Goal: Task Accomplishment & Management: Manage account settings

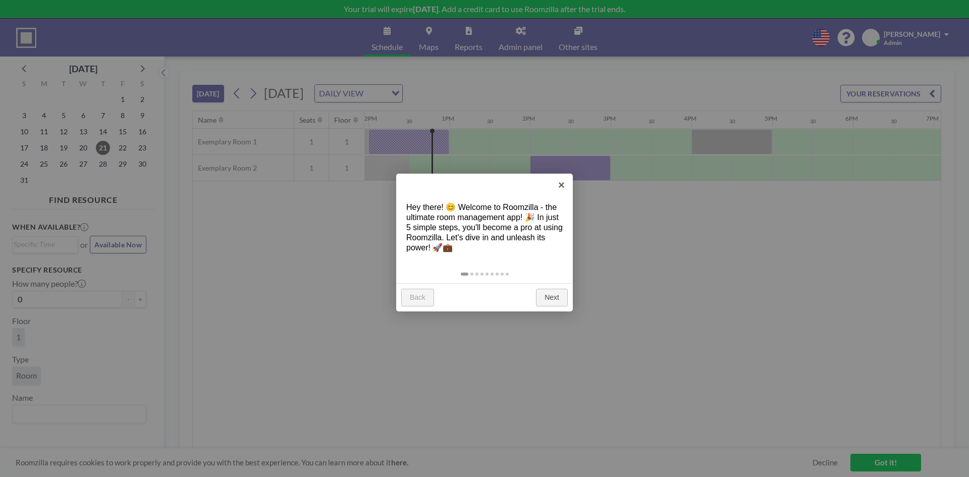
scroll to position [0, 969]
click at [555, 294] on link "Next" at bounding box center [552, 298] width 32 height 18
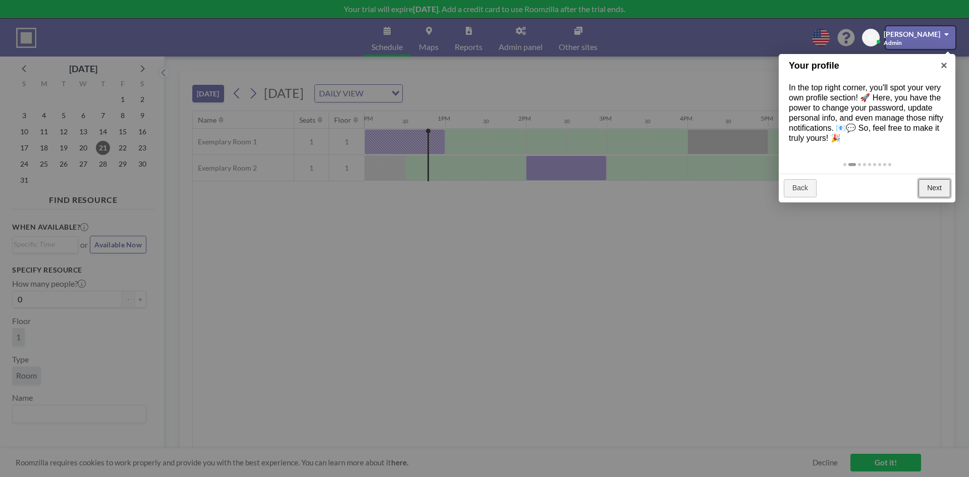
click at [936, 186] on link "Next" at bounding box center [935, 188] width 32 height 18
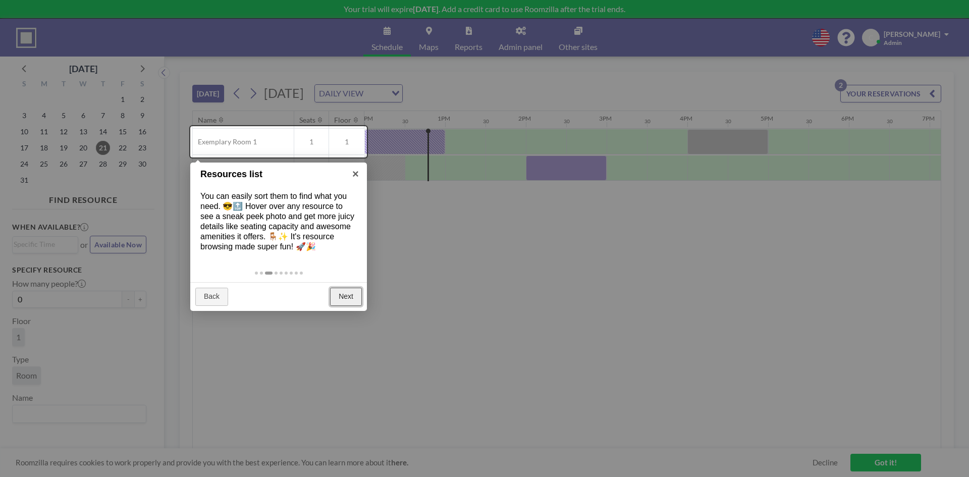
click at [339, 290] on link "Next" at bounding box center [346, 297] width 32 height 18
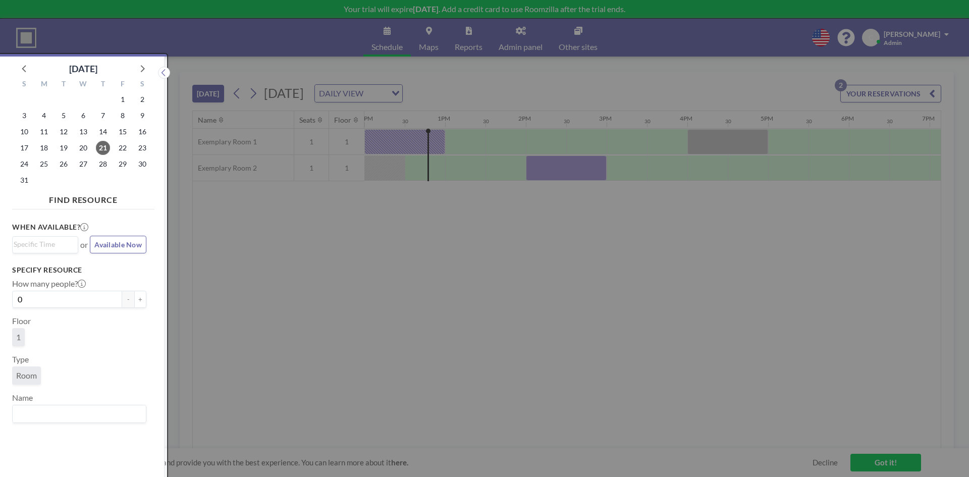
scroll to position [3, 0]
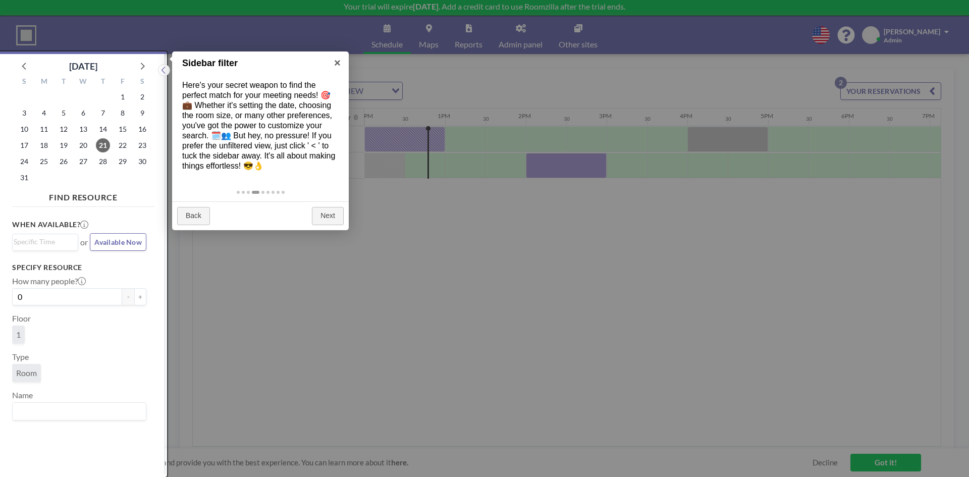
click at [325, 206] on div "Back Next" at bounding box center [260, 215] width 177 height 29
click at [335, 218] on link "Next" at bounding box center [328, 216] width 32 height 18
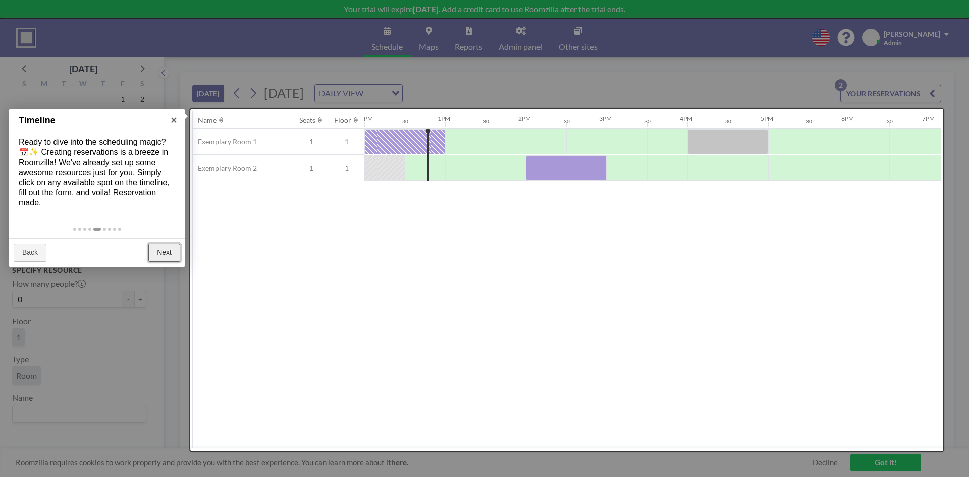
click at [170, 248] on link "Next" at bounding box center [164, 253] width 32 height 18
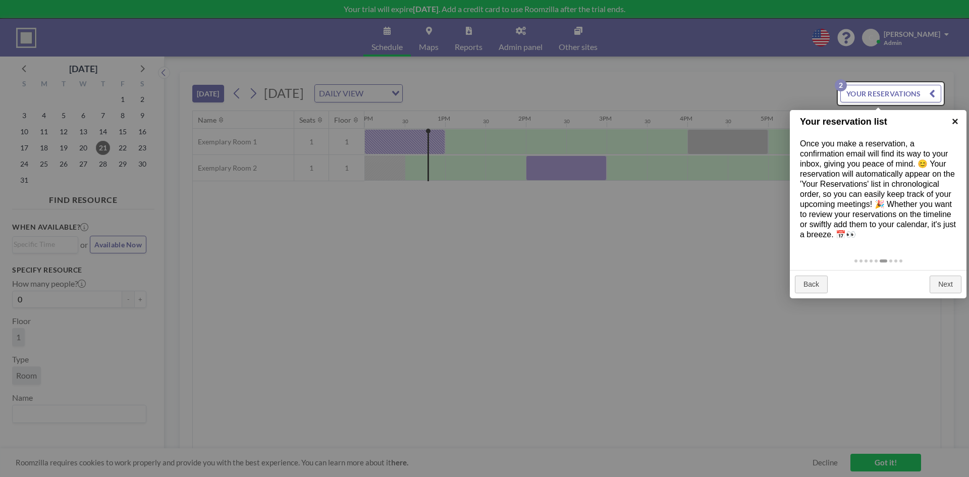
click at [960, 117] on link "×" at bounding box center [955, 121] width 23 height 23
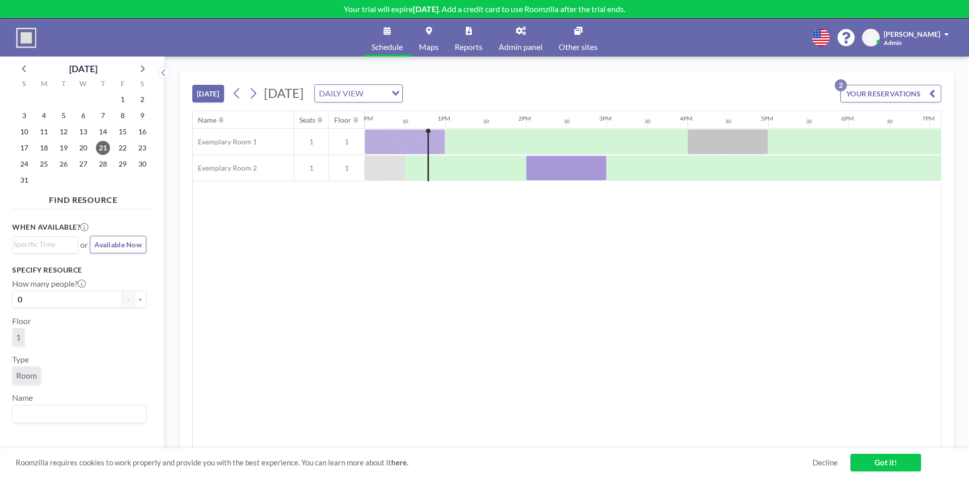
click at [932, 95] on icon "button" at bounding box center [932, 93] width 6 height 12
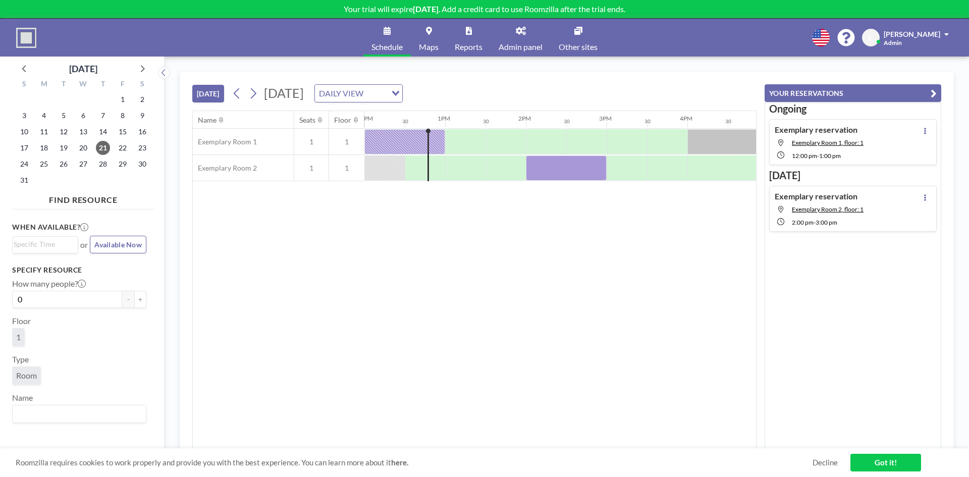
click at [934, 90] on icon "button" at bounding box center [934, 93] width 6 height 12
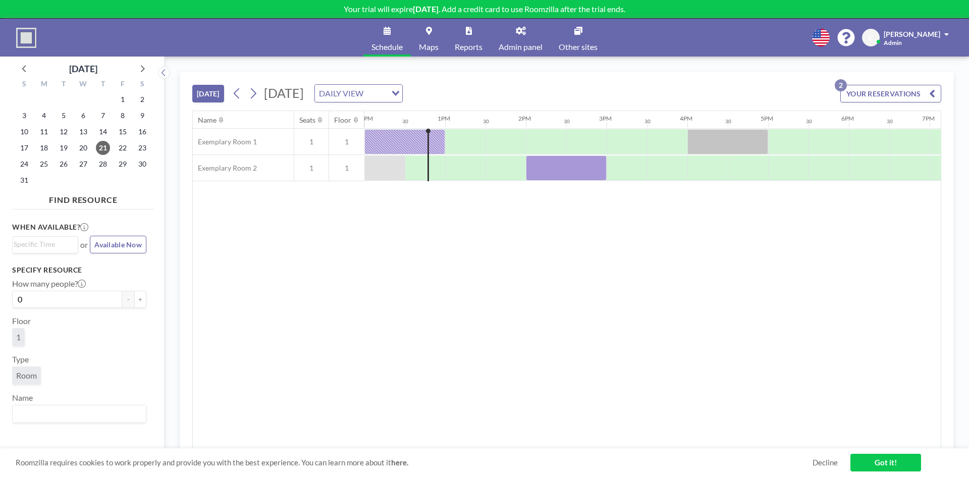
click at [522, 36] on link "Admin panel" at bounding box center [521, 38] width 60 height 38
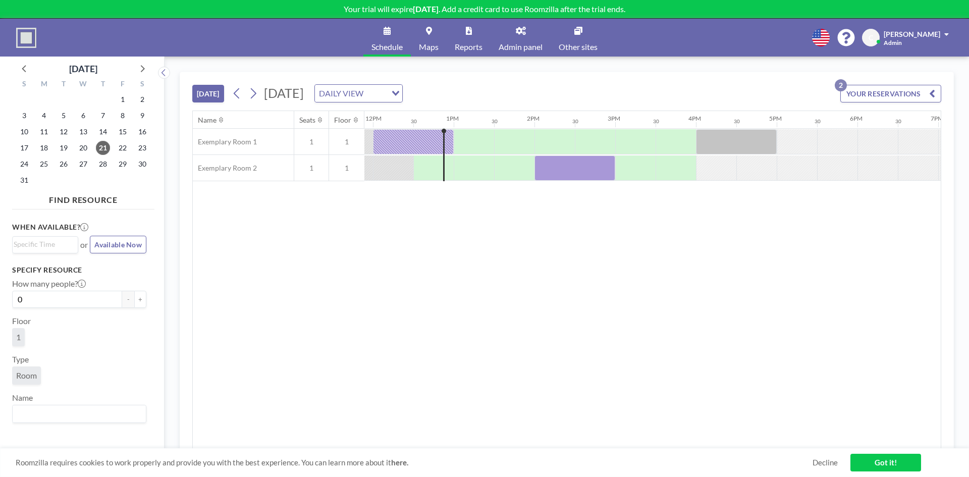
scroll to position [0, 969]
click at [906, 39] on div "C [PERSON_NAME]" at bounding box center [907, 38] width 91 height 18
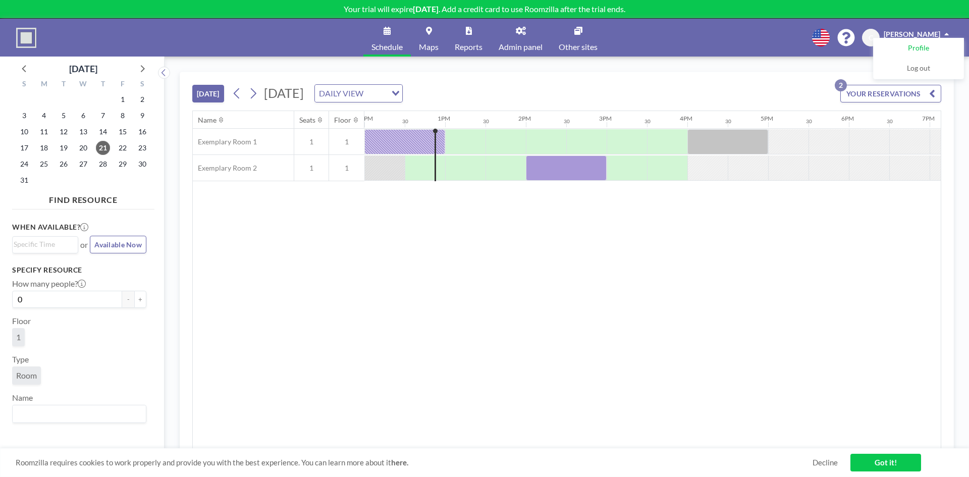
click at [918, 42] on link "Profile" at bounding box center [919, 48] width 90 height 20
